Goal: Transaction & Acquisition: Purchase product/service

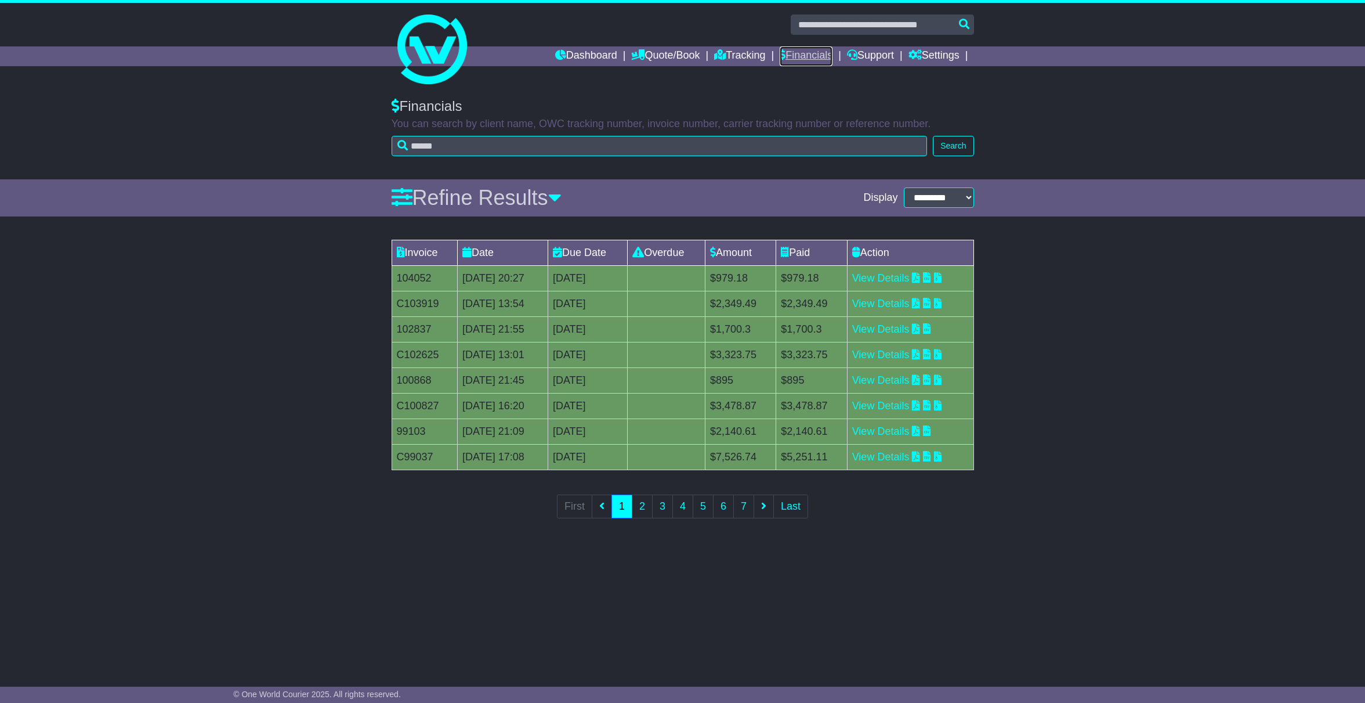
click at [806, 49] on link "Financials" at bounding box center [806, 56] width 53 height 20
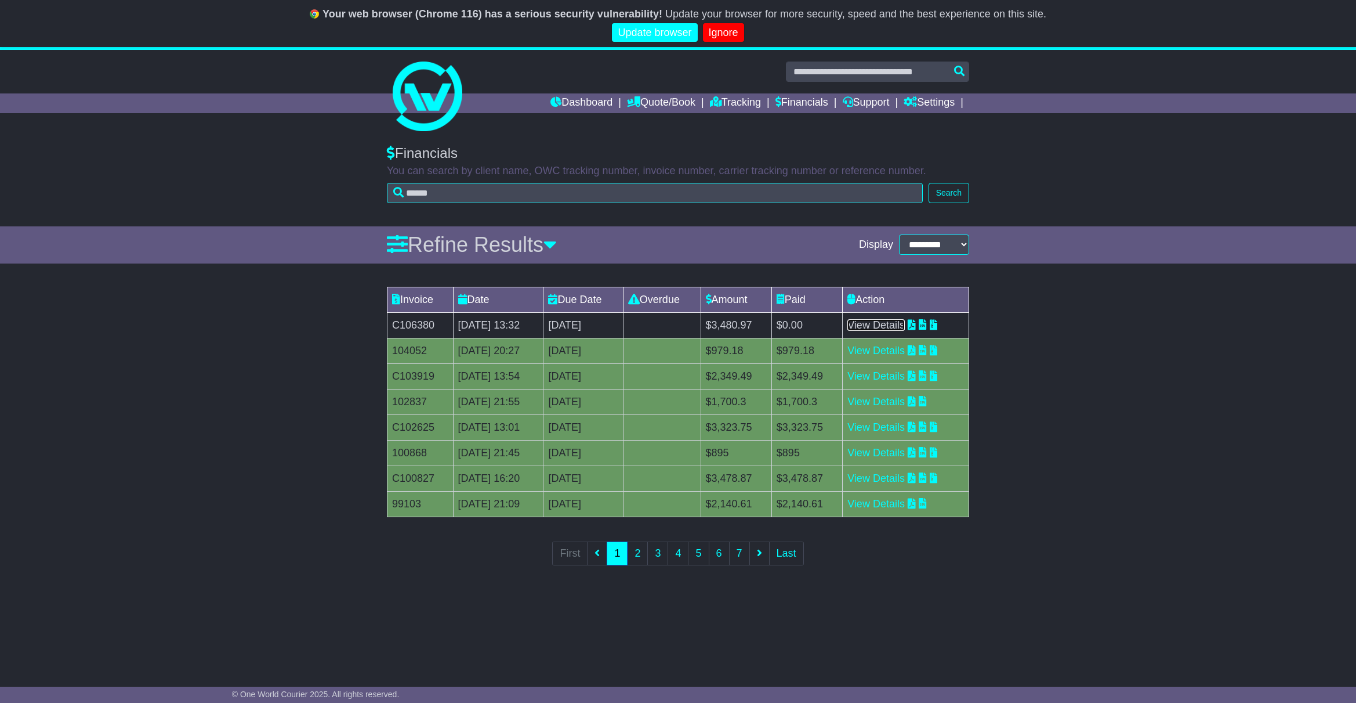
click at [892, 328] on link "View Details" at bounding box center [876, 325] width 57 height 12
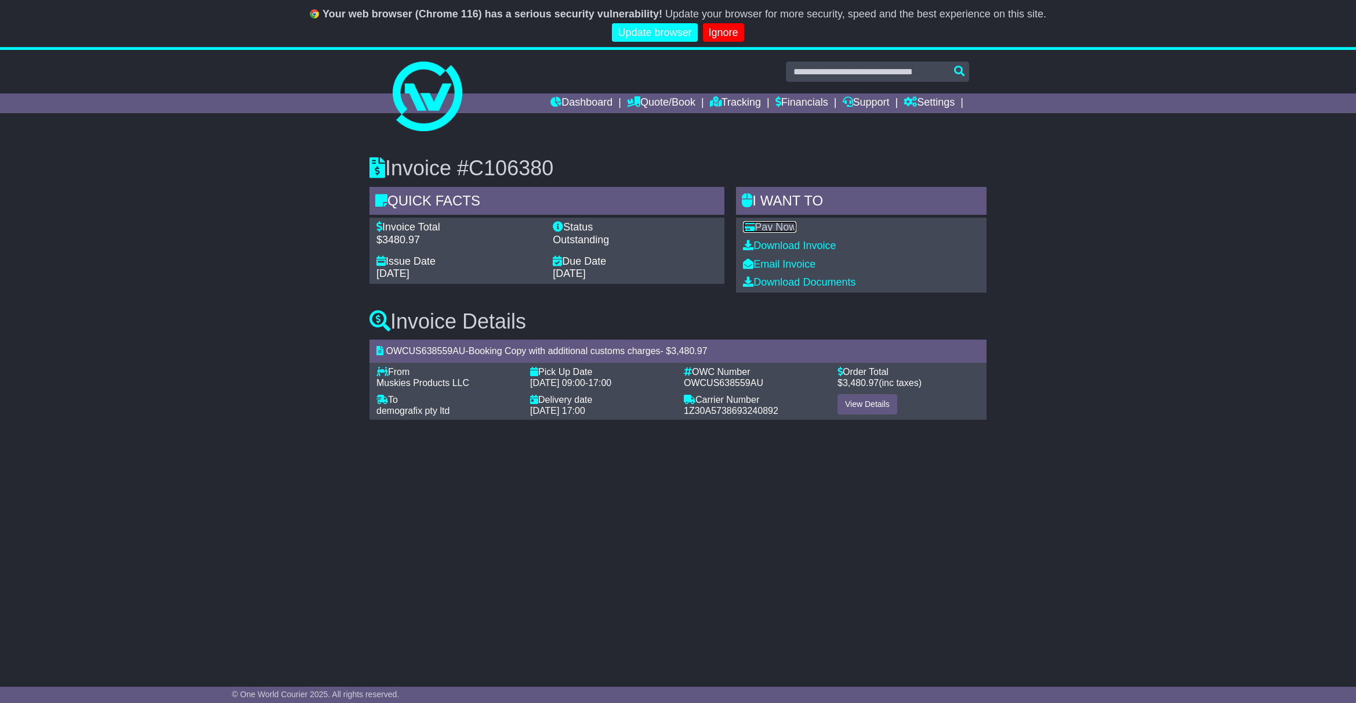
click at [773, 226] on link "Pay Now" at bounding box center [769, 227] width 53 height 12
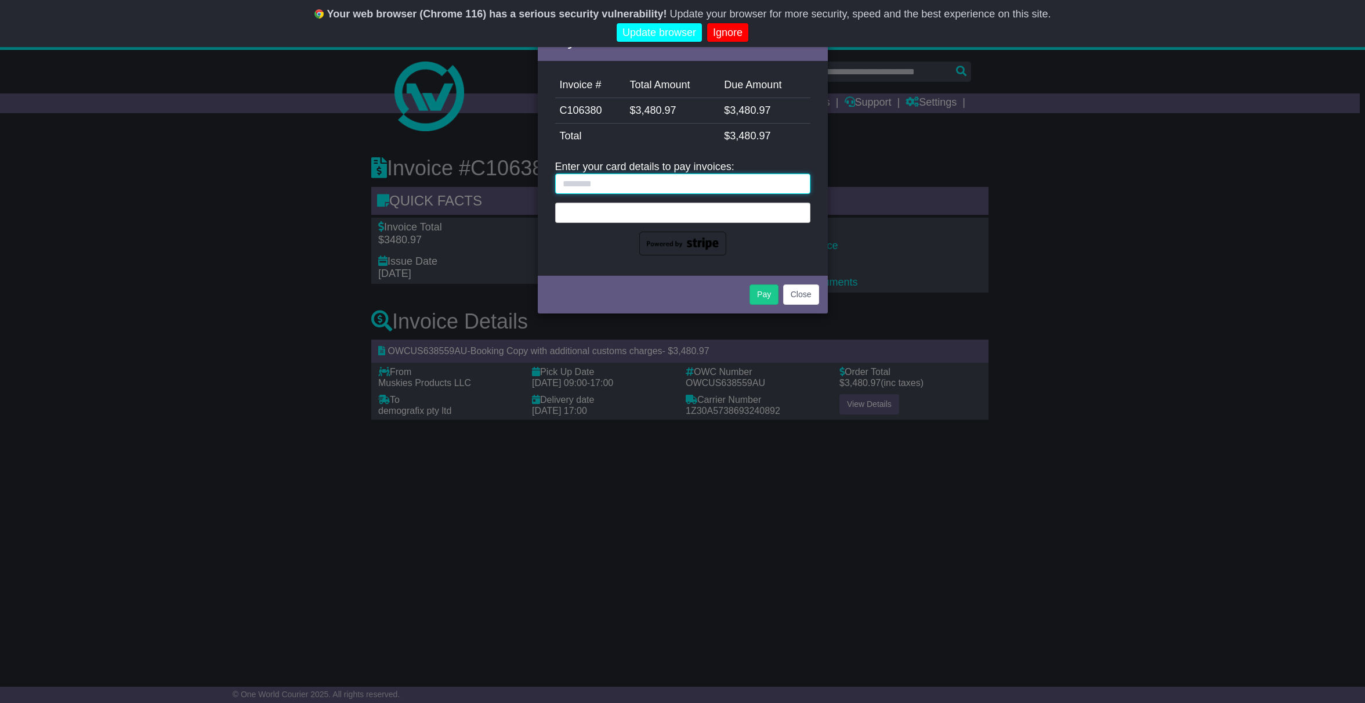
click at [662, 182] on input "text" at bounding box center [682, 183] width 255 height 20
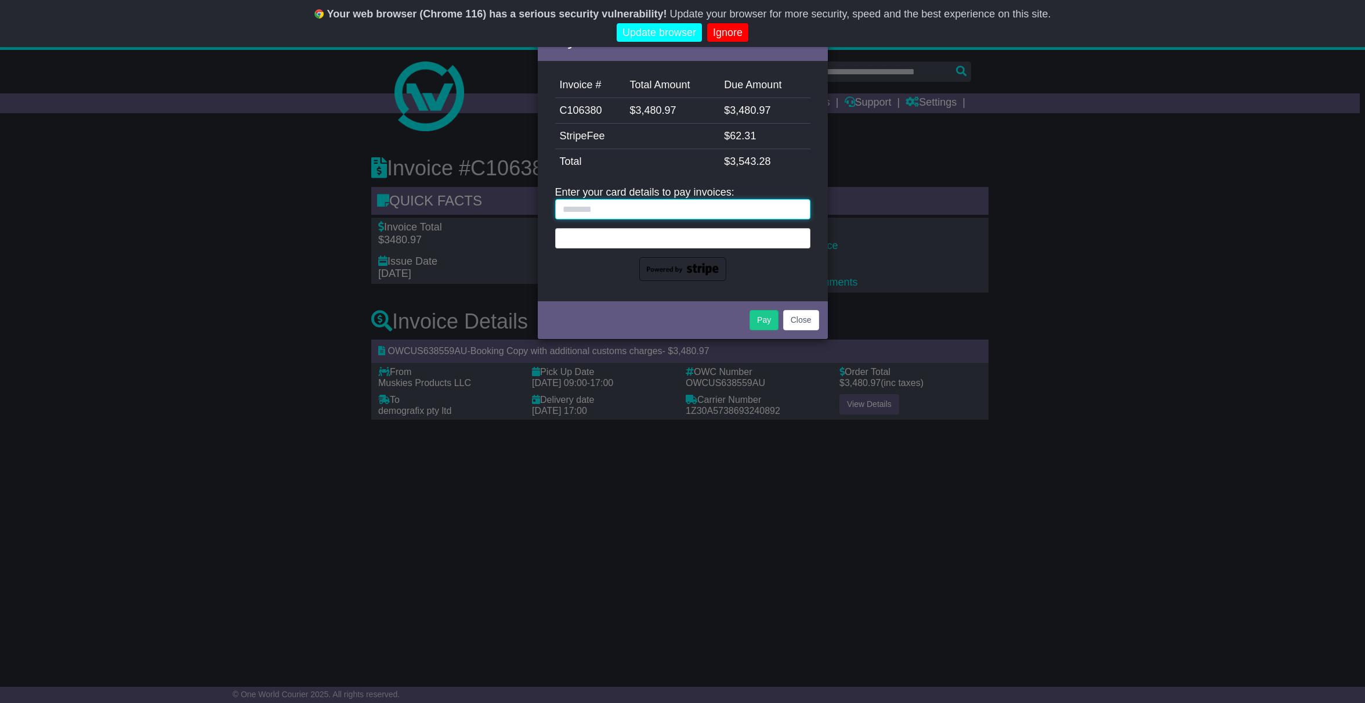
click at [626, 211] on input "text" at bounding box center [682, 209] width 255 height 20
type input "**********"
click at [763, 317] on button "Pay" at bounding box center [764, 320] width 29 height 20
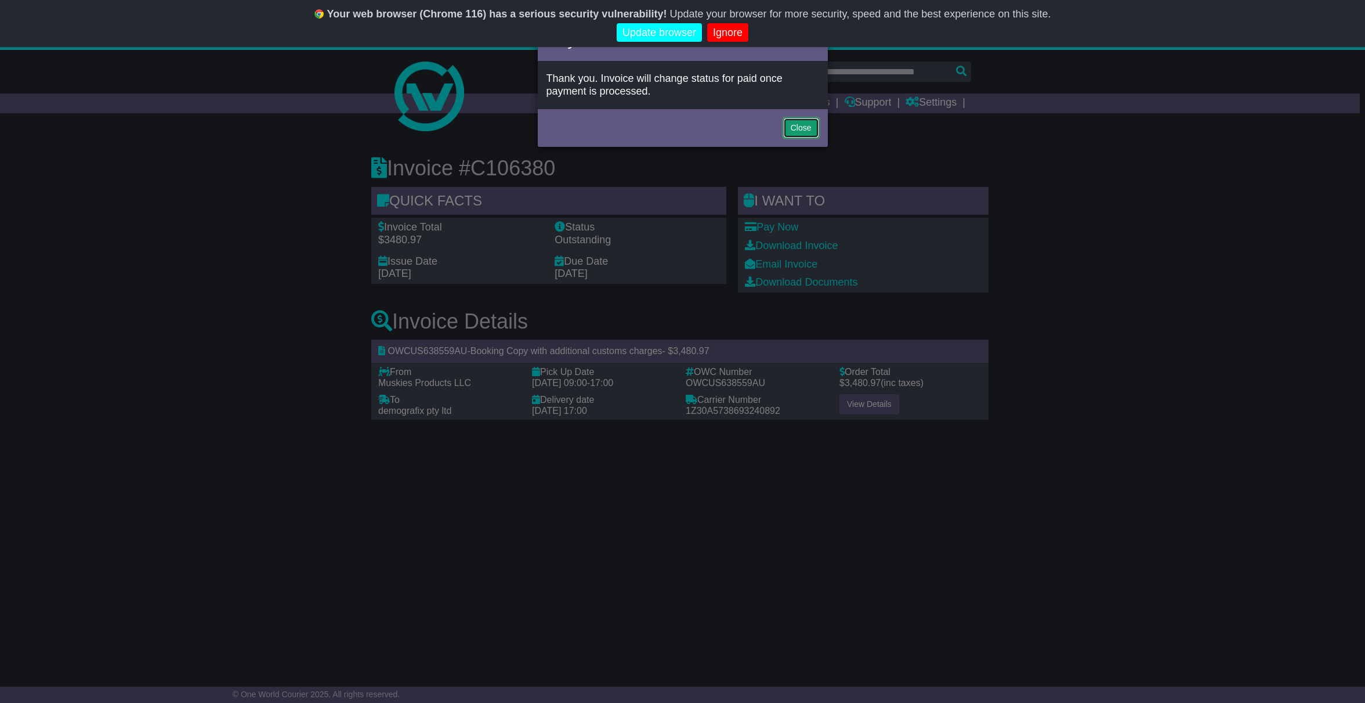
click at [808, 135] on button "Close" at bounding box center [801, 128] width 36 height 20
